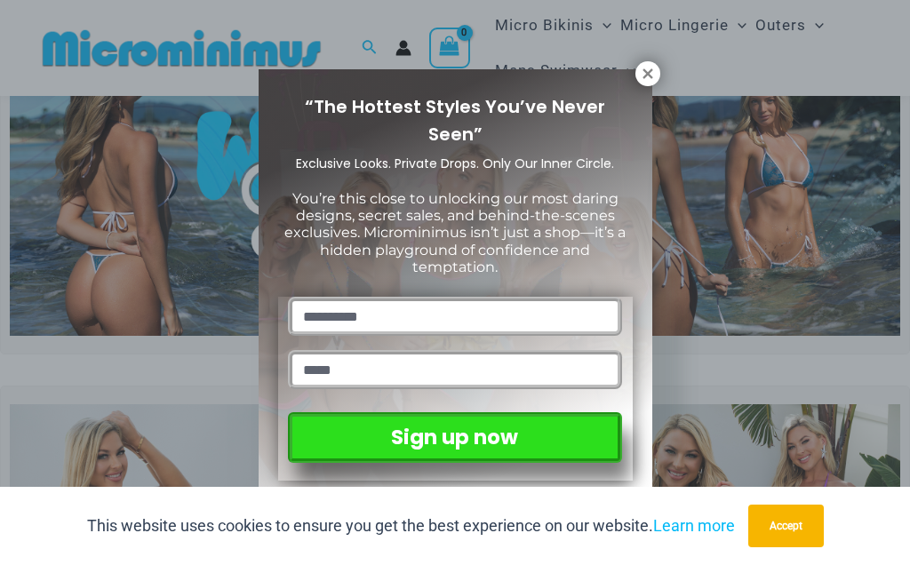
scroll to position [107, 0]
click at [643, 85] on button at bounding box center [648, 73] width 25 height 25
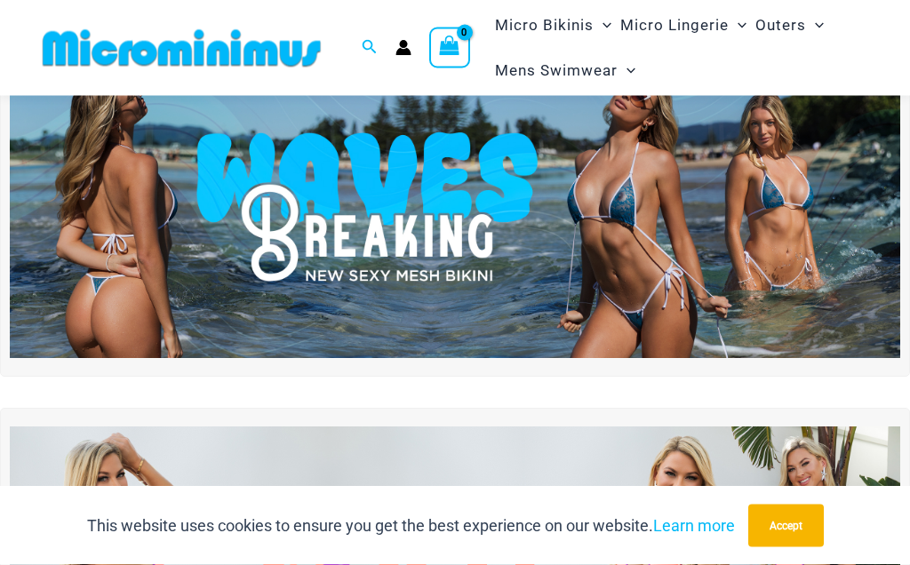
scroll to position [85, 0]
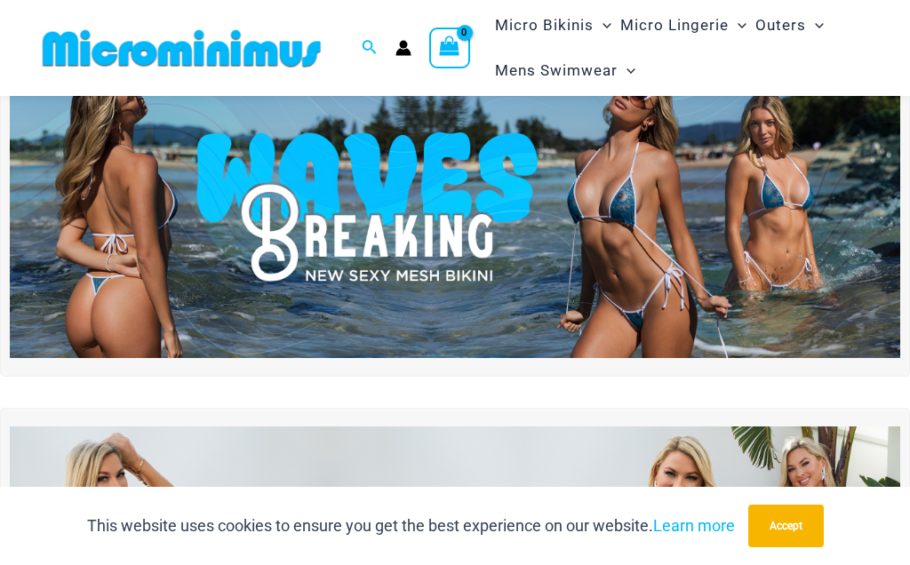
click at [664, 219] on img at bounding box center [455, 207] width 891 height 303
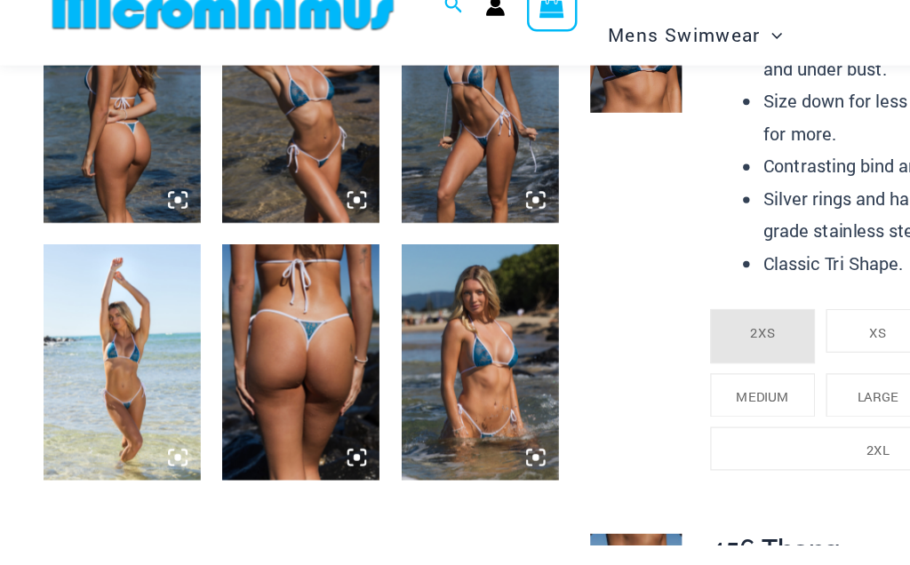
scroll to position [978, 0]
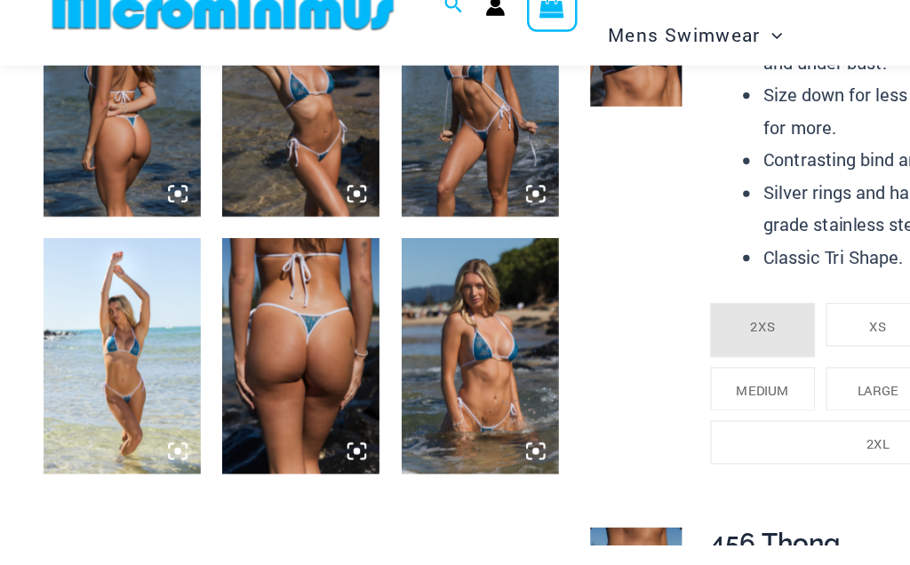
click at [420, 296] on img at bounding box center [391, 333] width 128 height 192
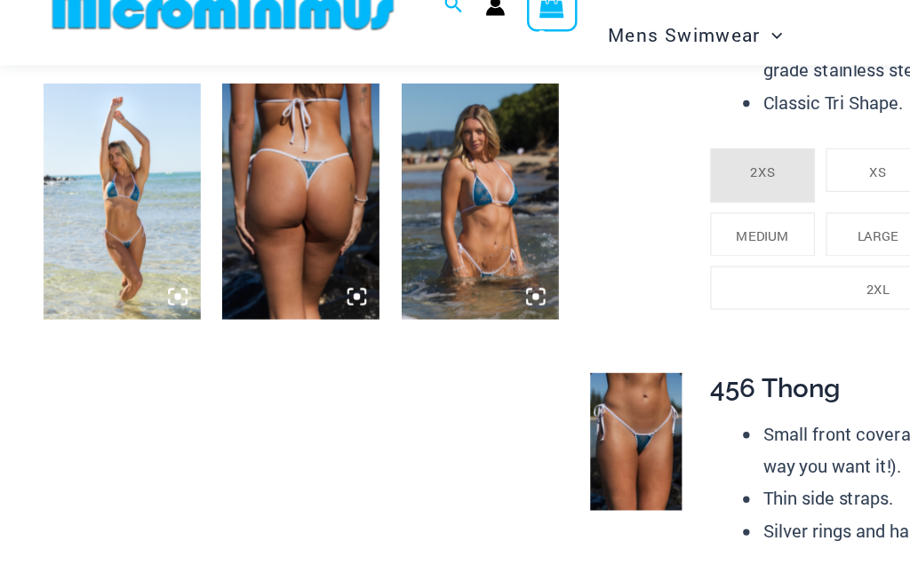
scroll to position [1105, 0]
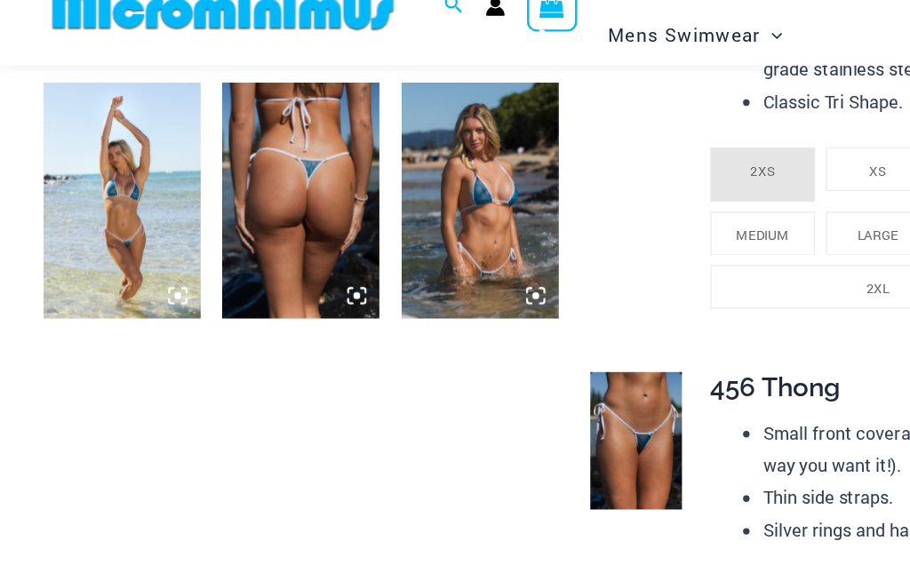
click at [541, 346] on img at bounding box center [518, 402] width 75 height 112
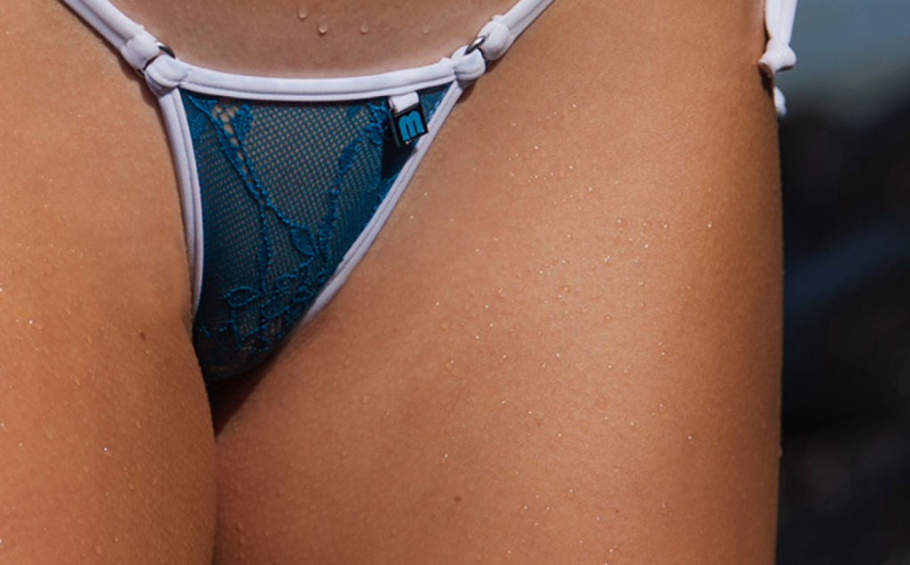
scroll to position [1133, 0]
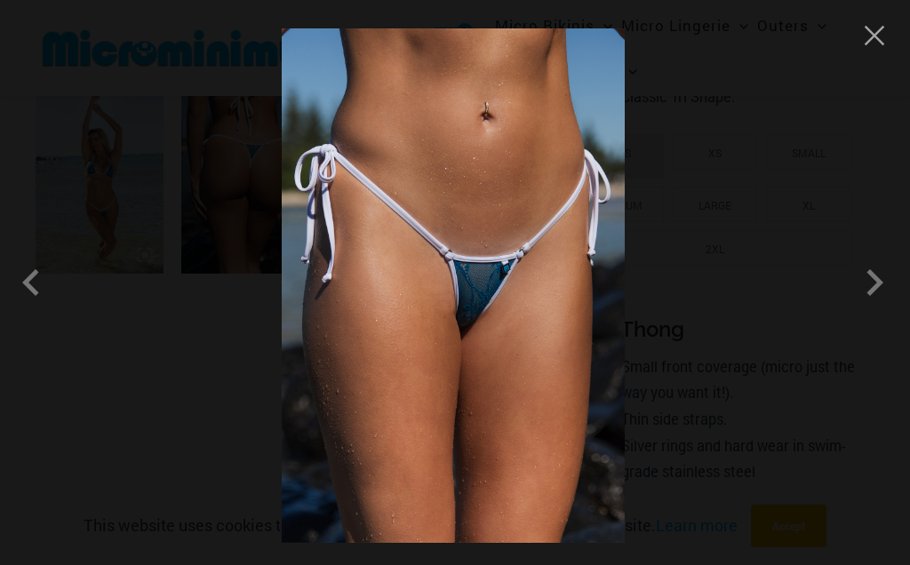
click at [885, 285] on span at bounding box center [874, 282] width 53 height 53
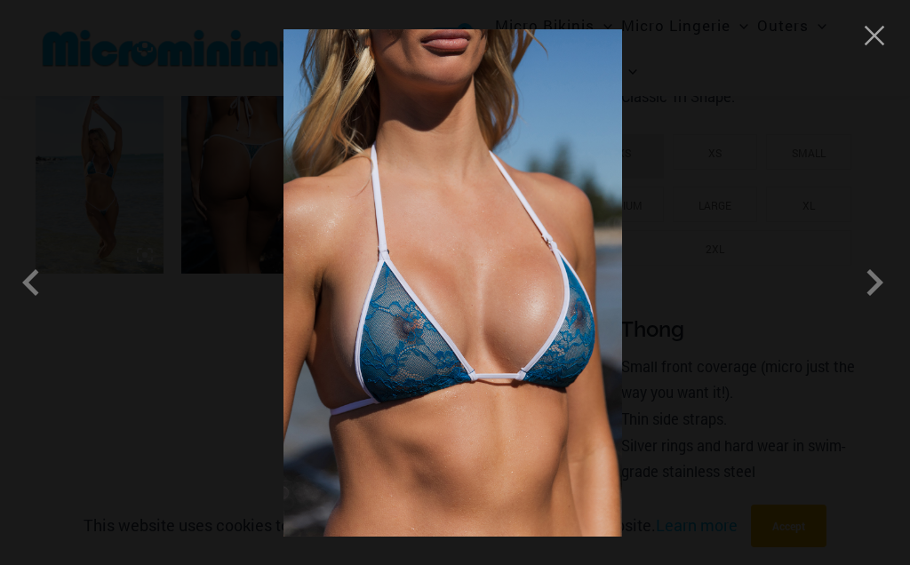
click at [889, 296] on span at bounding box center [874, 282] width 53 height 53
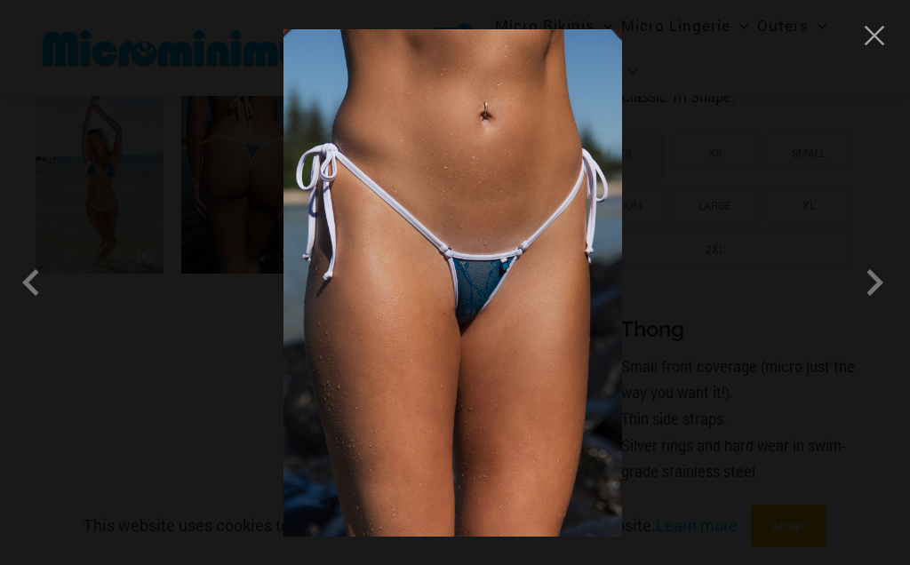
click at [882, 289] on span at bounding box center [874, 282] width 53 height 53
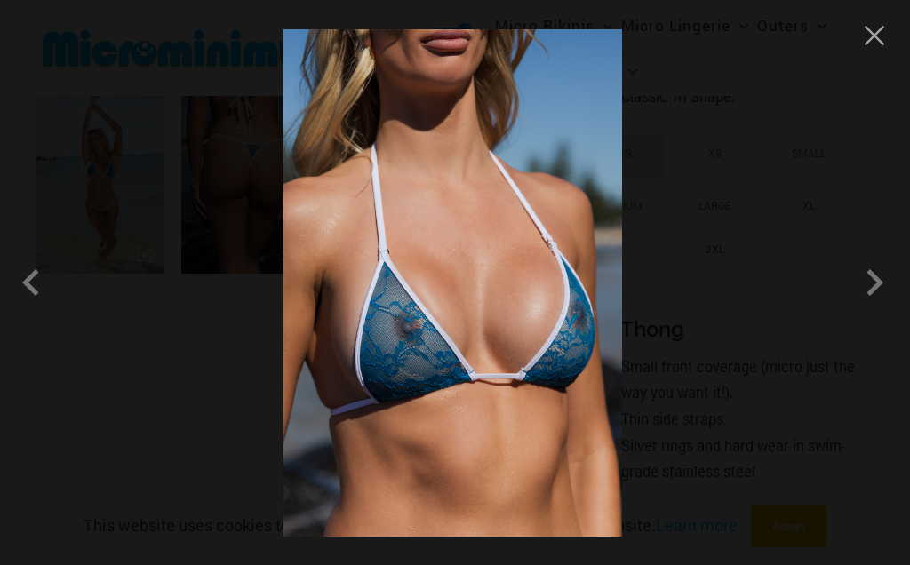
click at [882, 302] on span at bounding box center [874, 282] width 53 height 53
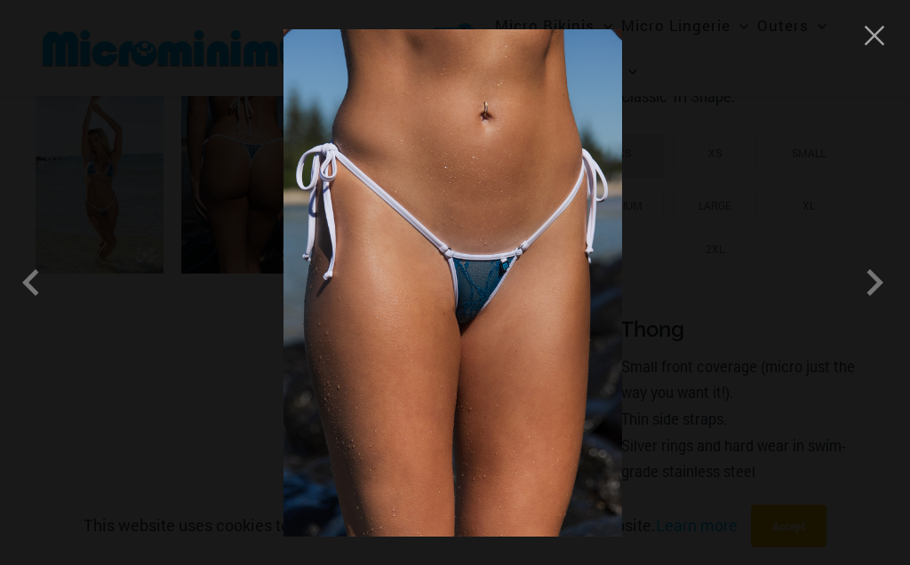
click at [874, 47] on button "Close" at bounding box center [874, 35] width 27 height 27
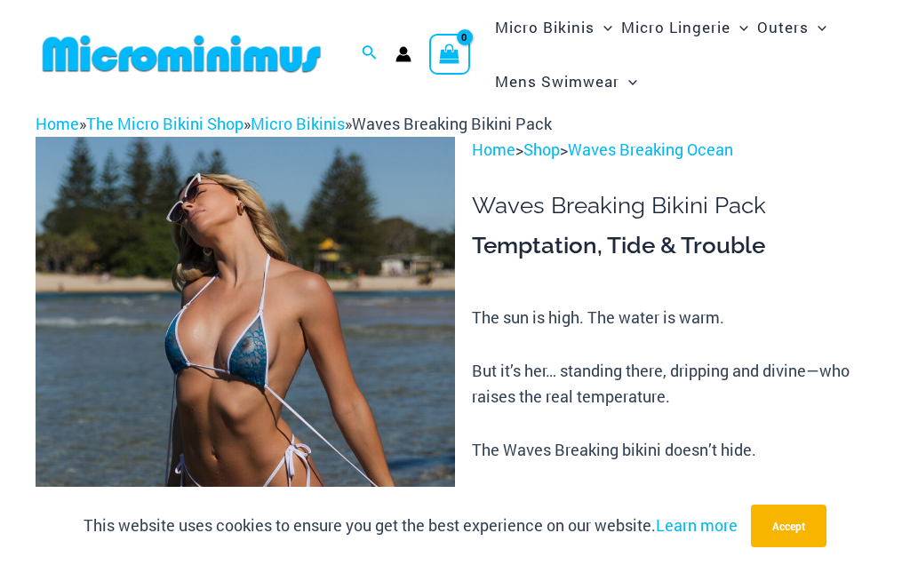
scroll to position [0, 0]
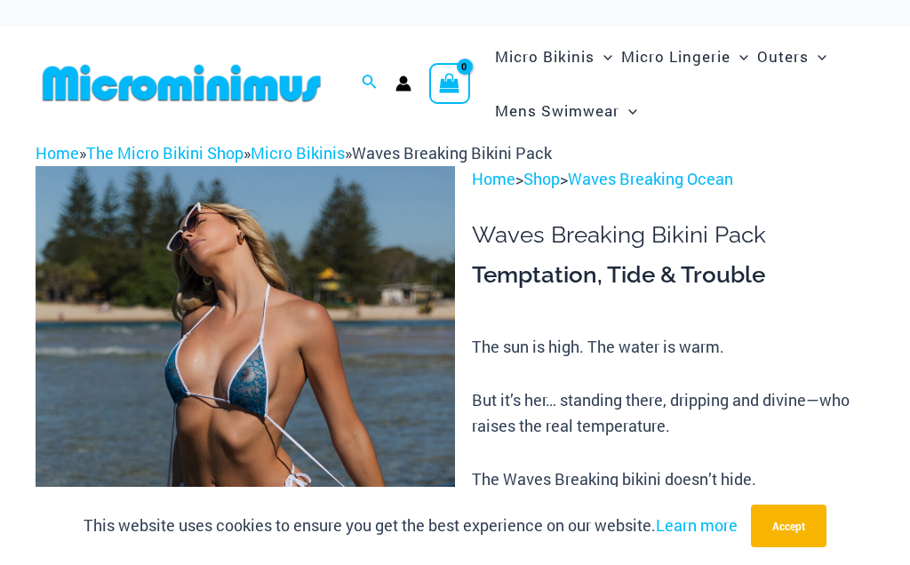
click at [314, 149] on link "Micro Bikinis" at bounding box center [298, 152] width 94 height 21
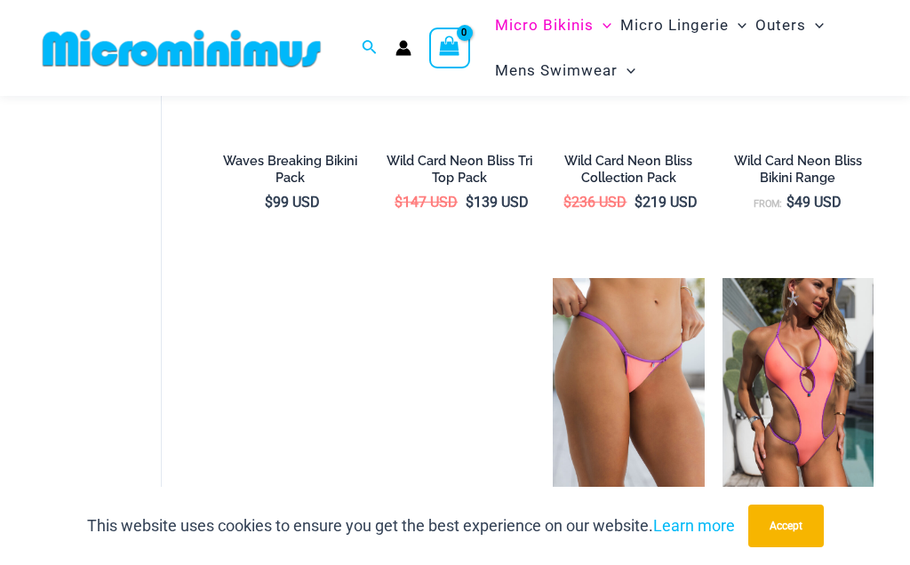
scroll to position [901, 0]
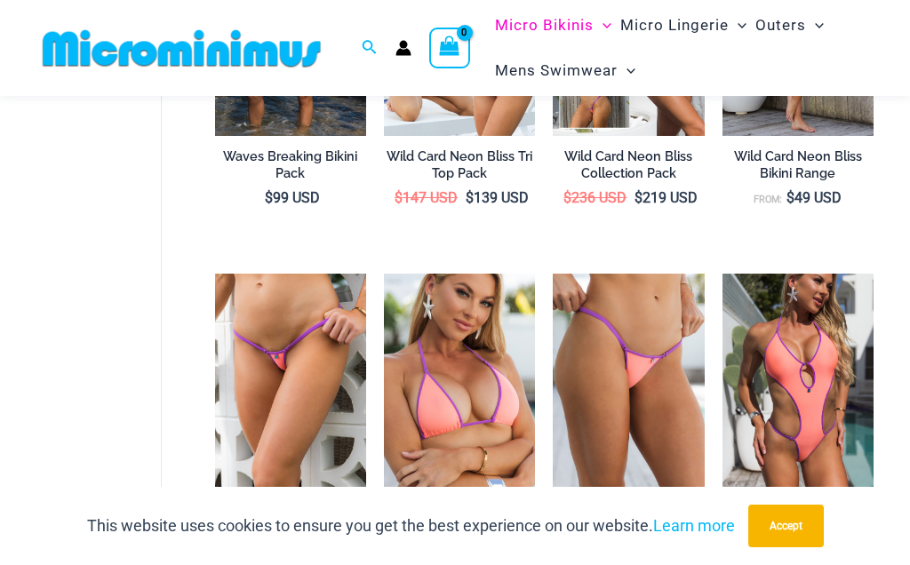
click at [553, 274] on img at bounding box center [553, 274] width 0 height 0
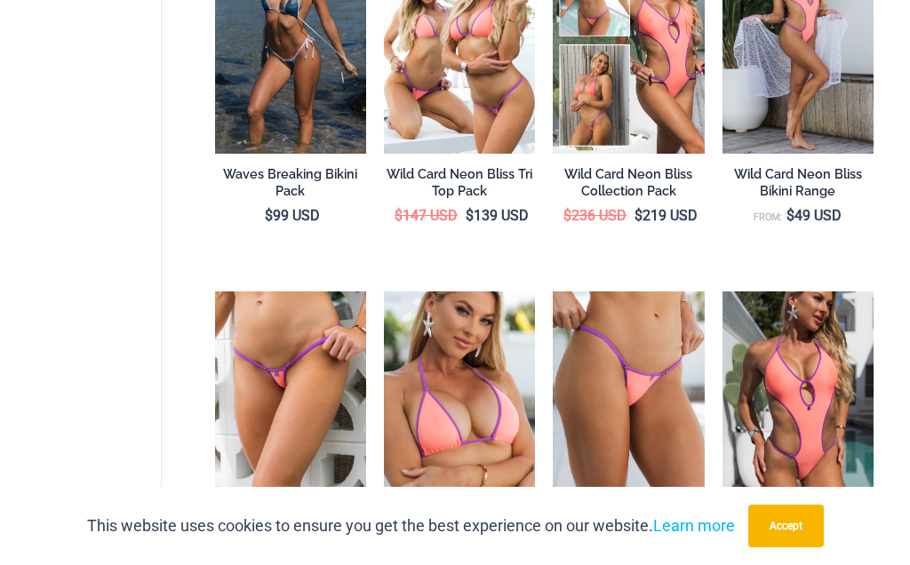
scroll to position [978, 0]
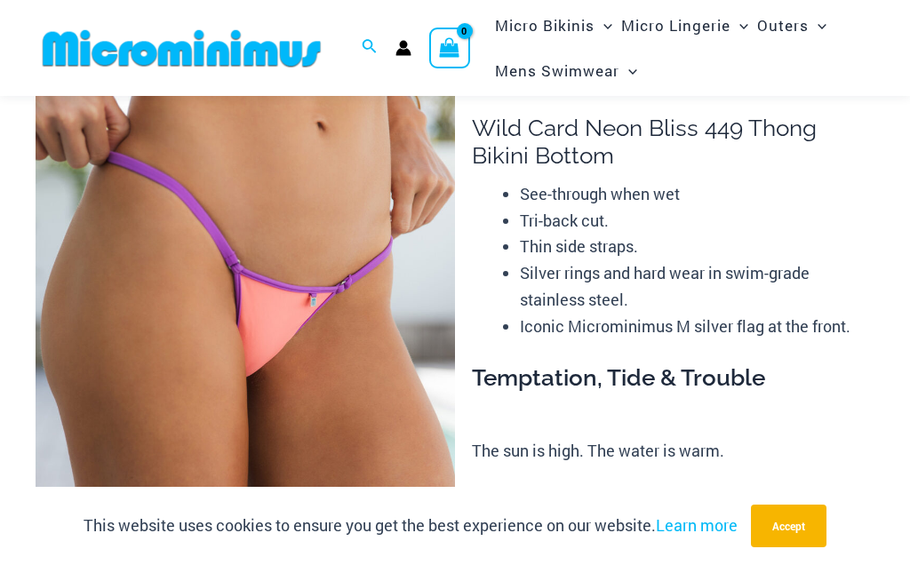
scroll to position [77, 0]
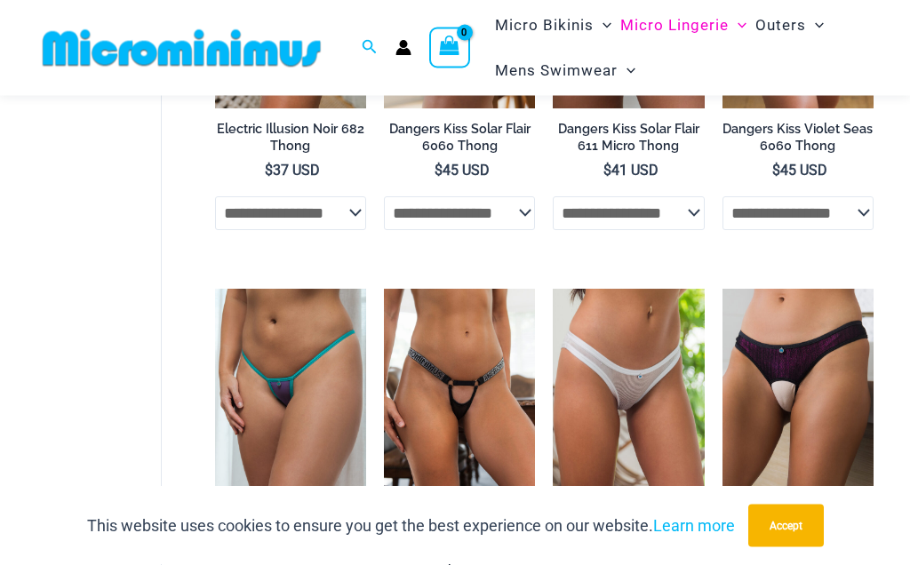
scroll to position [764, 0]
click at [723, 289] on img at bounding box center [723, 289] width 0 height 0
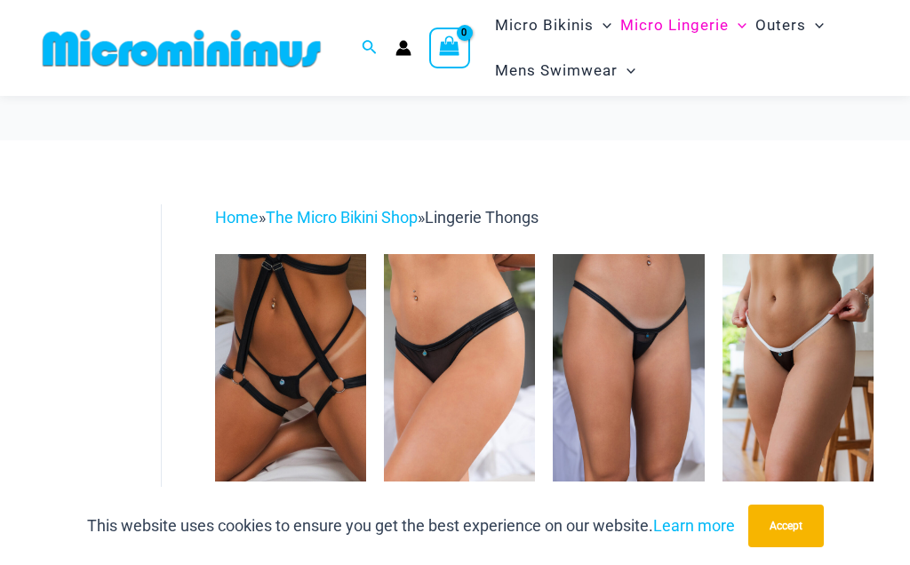
scroll to position [841, 0]
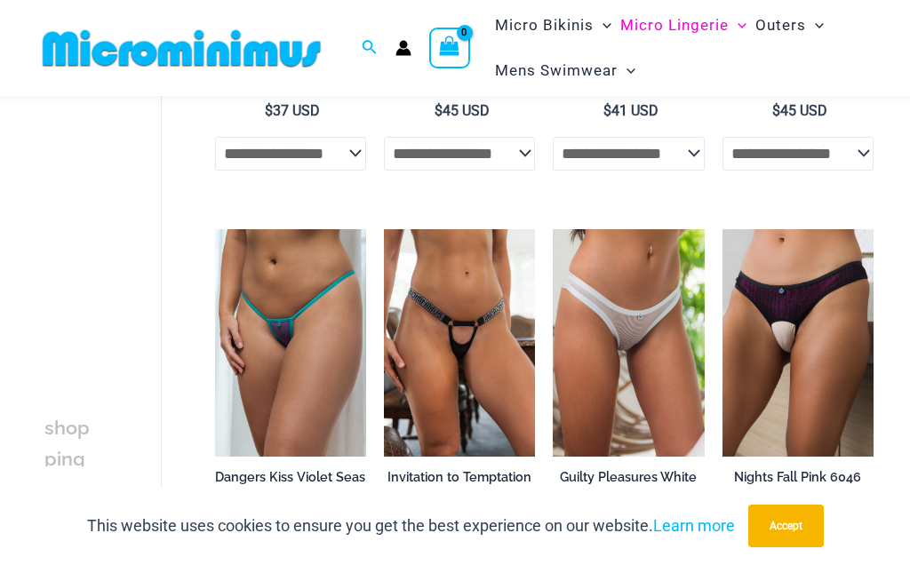
click at [553, 229] on img at bounding box center [553, 229] width 0 height 0
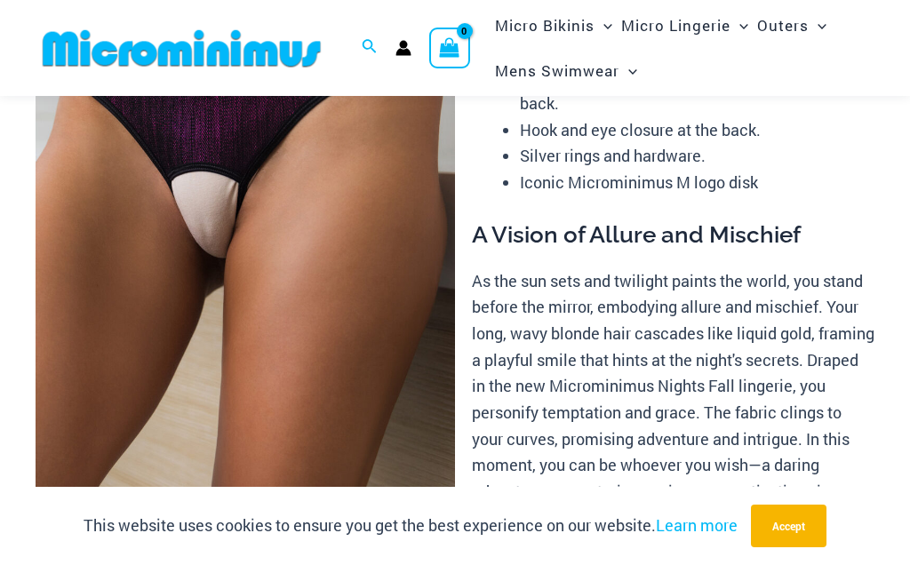
scroll to position [228, 0]
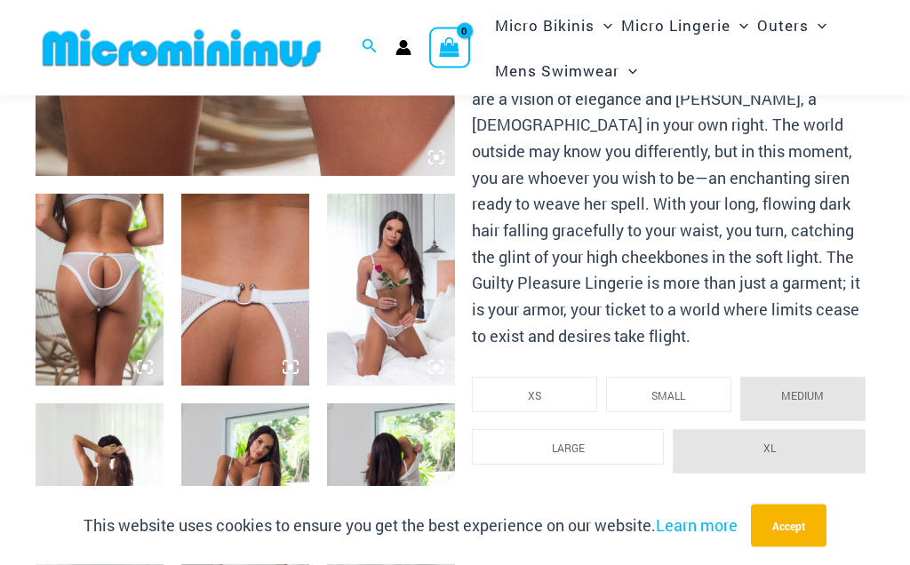
scroll to position [602, 0]
click at [421, 287] on img at bounding box center [391, 290] width 128 height 192
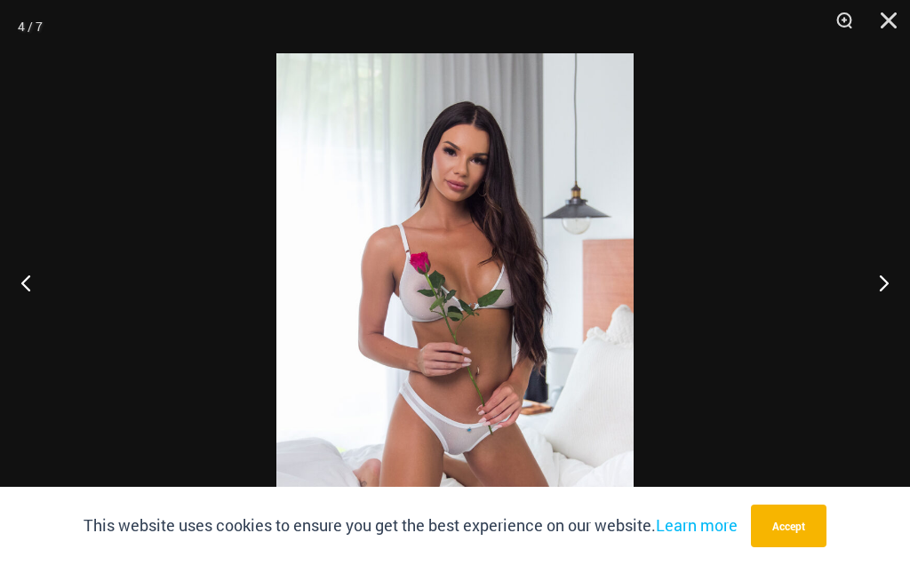
click at [894, 308] on button "Next" at bounding box center [877, 282] width 67 height 89
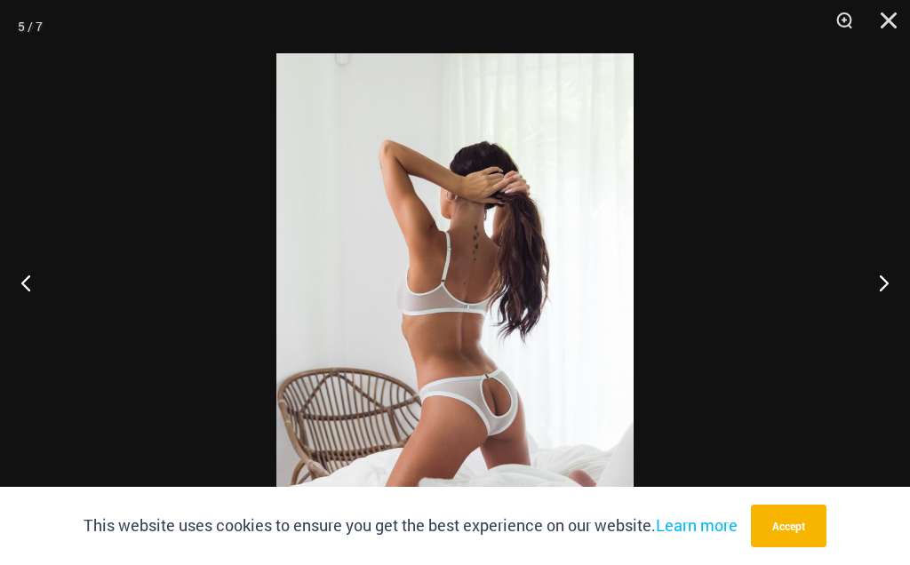
click at [888, 318] on button "Next" at bounding box center [877, 282] width 67 height 89
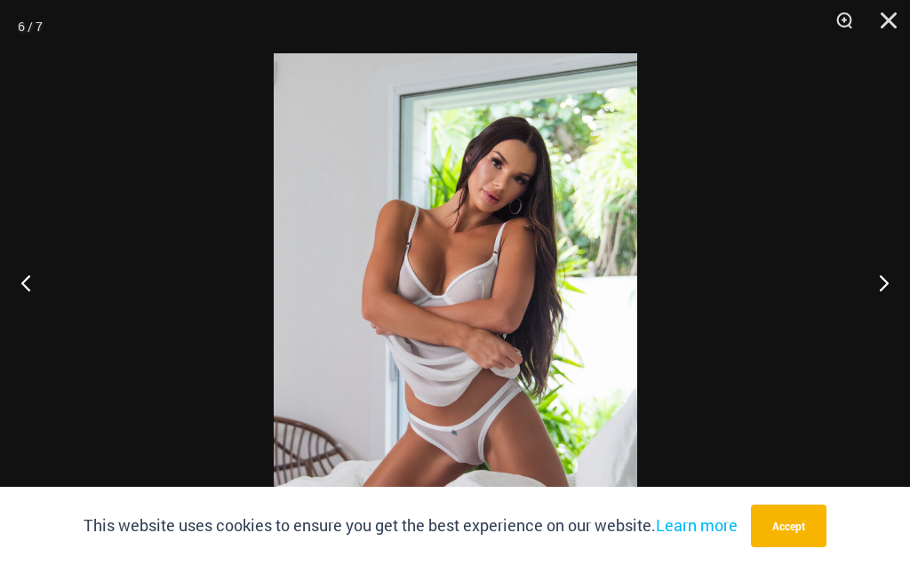
click at [883, 318] on button "Next" at bounding box center [877, 282] width 67 height 89
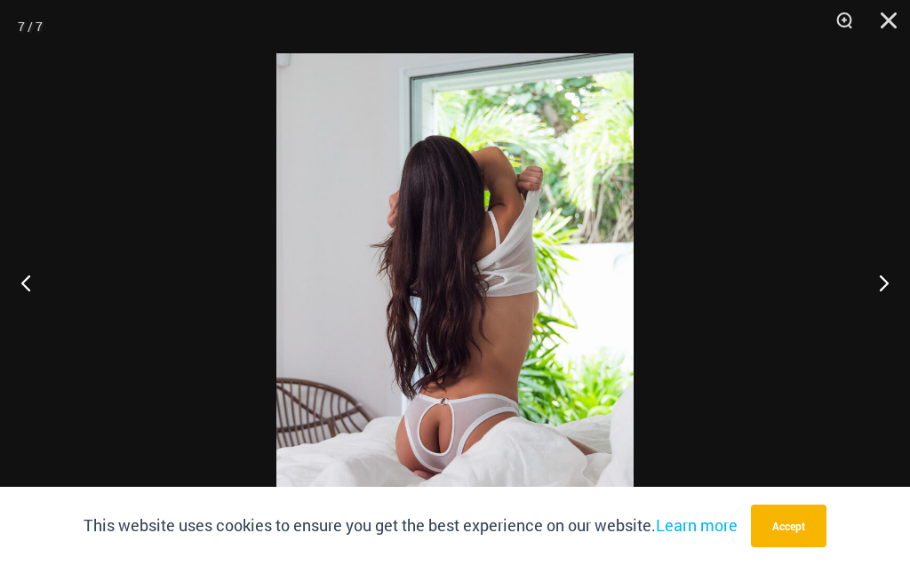
click at [882, 22] on button "Close" at bounding box center [883, 26] width 44 height 53
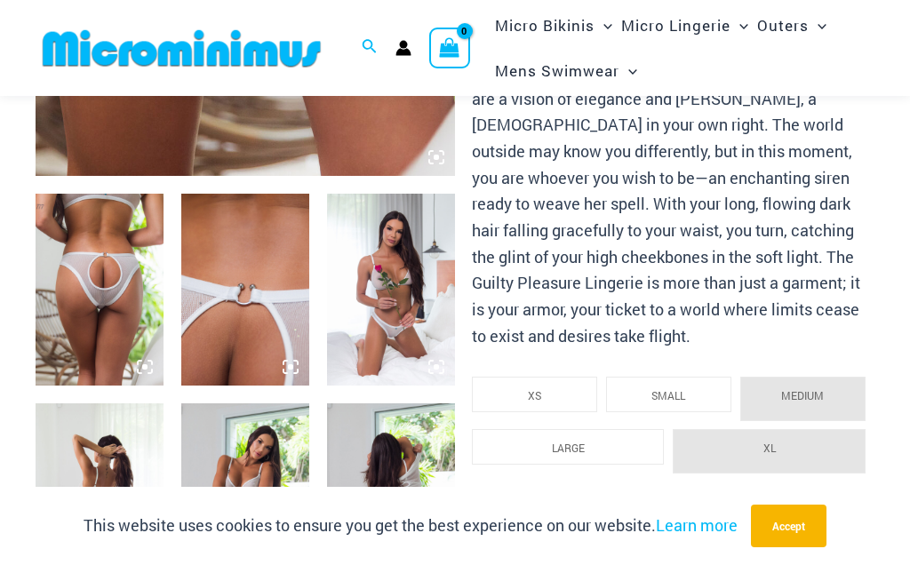
click at [247, 54] on img at bounding box center [182, 48] width 292 height 40
